Goal: Task Accomplishment & Management: Manage account settings

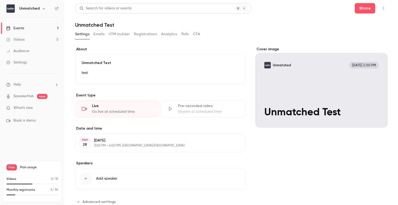
click at [27, 27] on link "Events 1" at bounding box center [32, 28] width 65 height 11
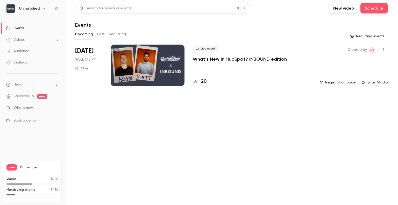
click at [164, 72] on div at bounding box center [148, 65] width 74 height 41
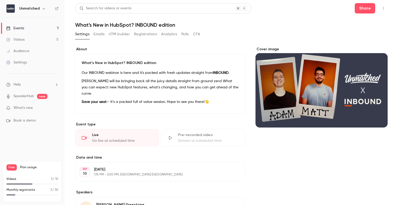
click at [139, 33] on button "Registrations" at bounding box center [145, 34] width 23 height 8
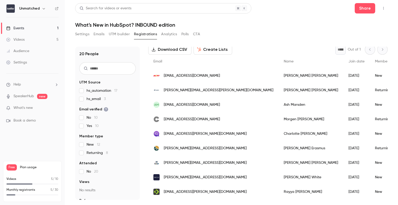
scroll to position [9, 0]
